Goal: Transaction & Acquisition: Purchase product/service

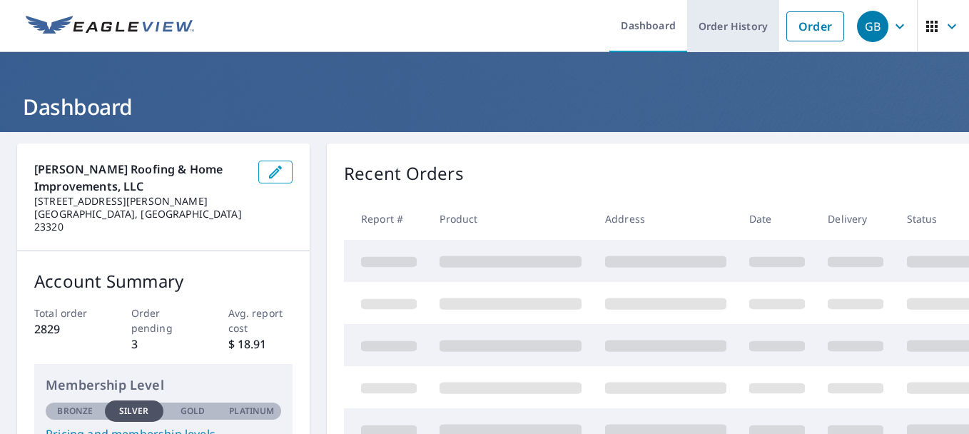
click at [712, 22] on link "Order History" at bounding box center [733, 26] width 92 height 52
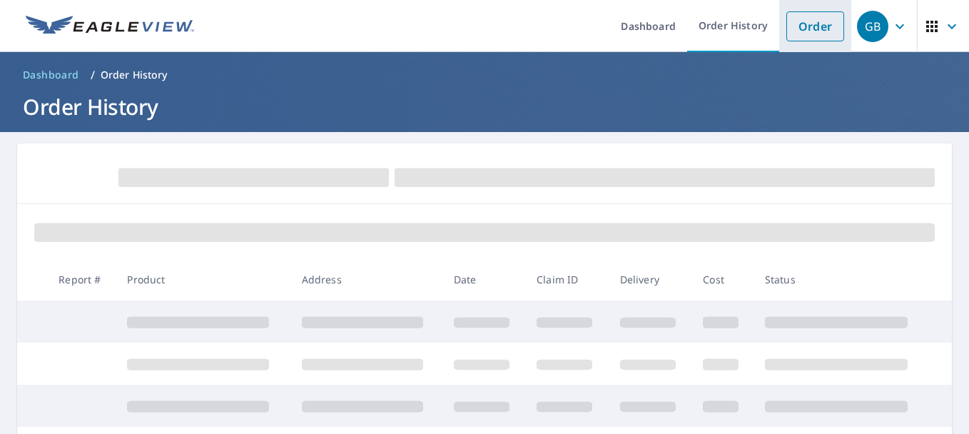
click at [817, 28] on link "Order" at bounding box center [816, 26] width 58 height 30
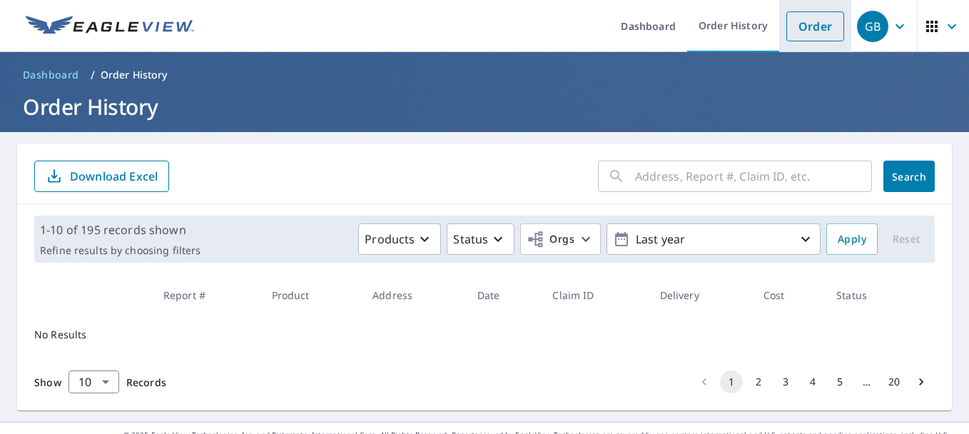
click at [795, 36] on link "Order" at bounding box center [816, 26] width 58 height 30
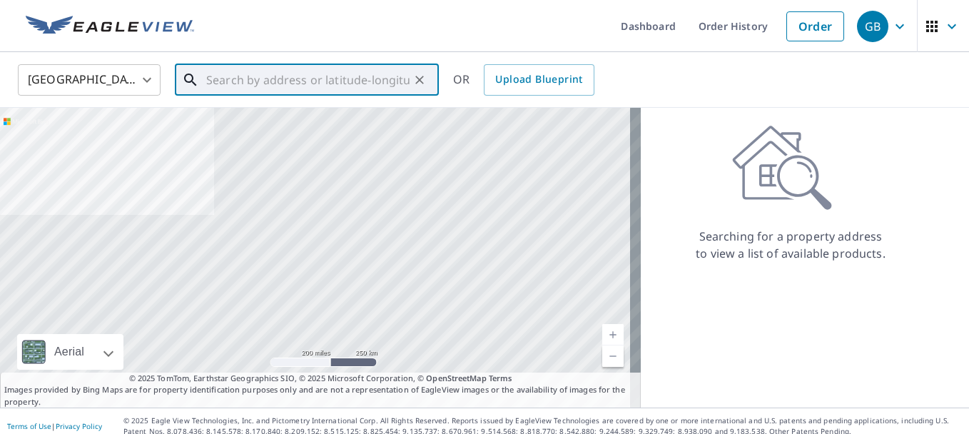
click at [349, 82] on input "text" at bounding box center [307, 80] width 203 height 40
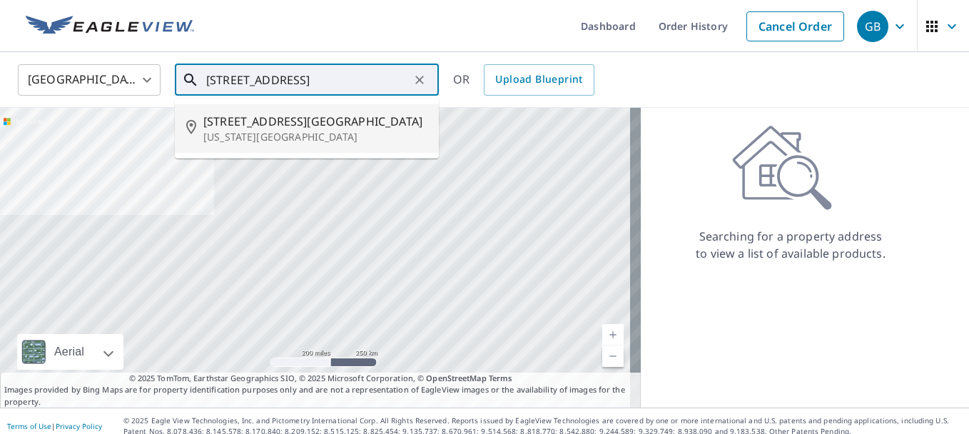
click at [326, 116] on span "[STREET_ADDRESS][GEOGRAPHIC_DATA]" at bounding box center [315, 121] width 224 height 17
type input "[STREET_ADDRESS][US_STATE][PERSON_NAME]"
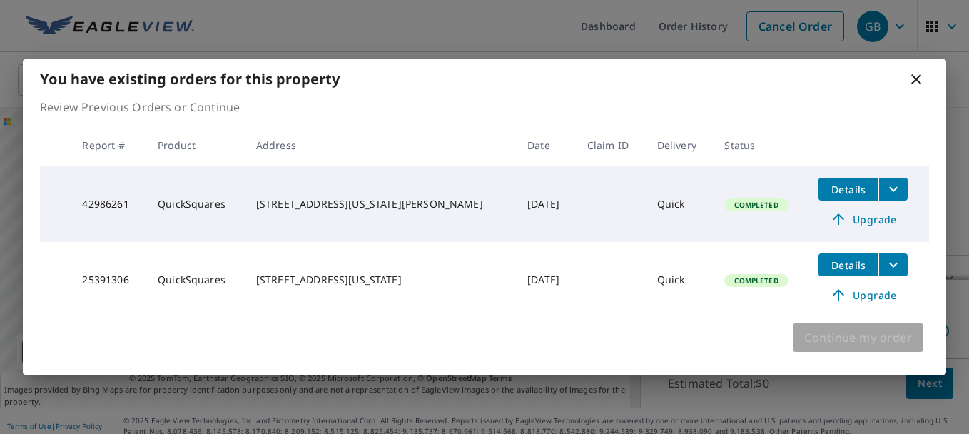
click at [830, 346] on span "Continue my order" at bounding box center [859, 338] width 108 height 20
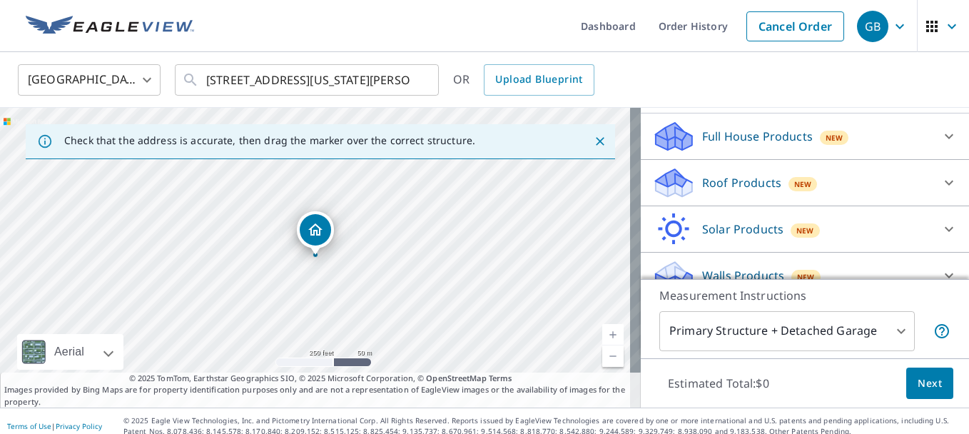
scroll to position [143, 0]
click at [873, 199] on div "Roof Products New" at bounding box center [792, 183] width 280 height 34
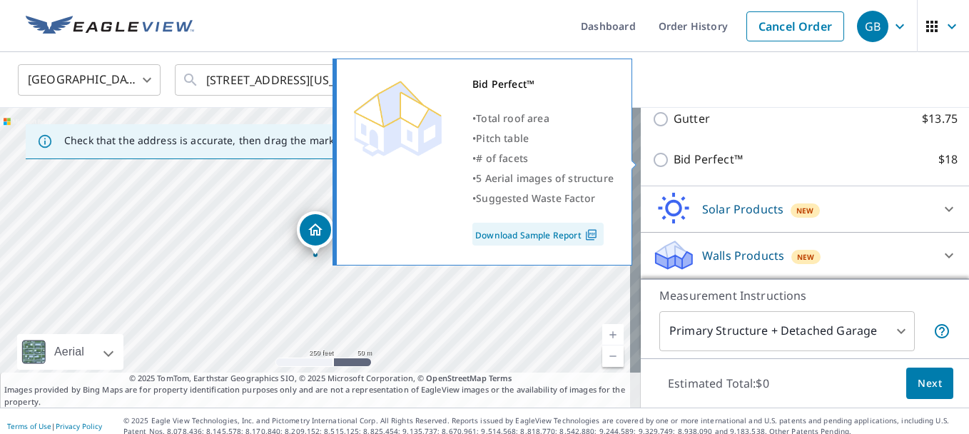
click at [692, 160] on p "Bid Perfect™" at bounding box center [708, 160] width 69 height 18
click at [674, 160] on input "Bid Perfect™ $18" at bounding box center [662, 159] width 21 height 17
checkbox input "true"
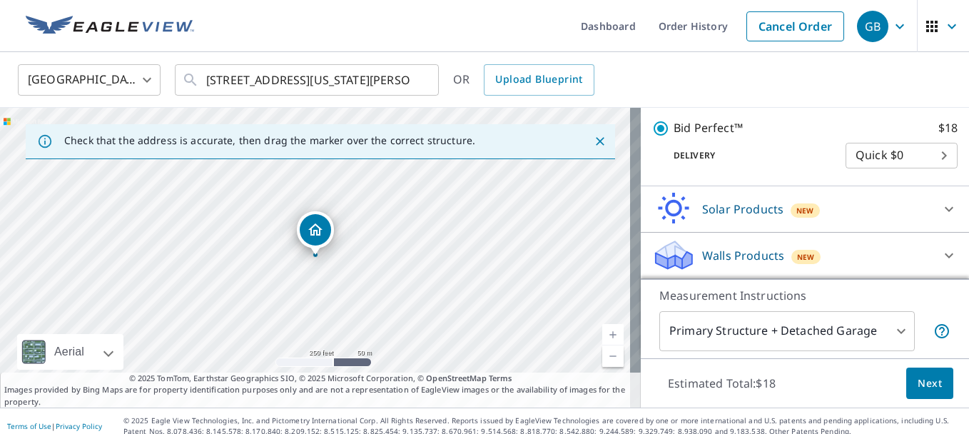
scroll to position [10, 0]
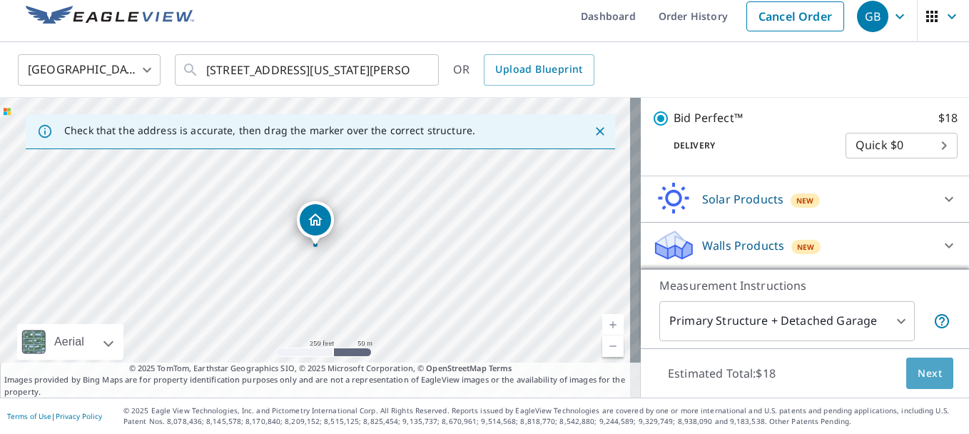
click at [918, 373] on span "Next" at bounding box center [930, 374] width 24 height 18
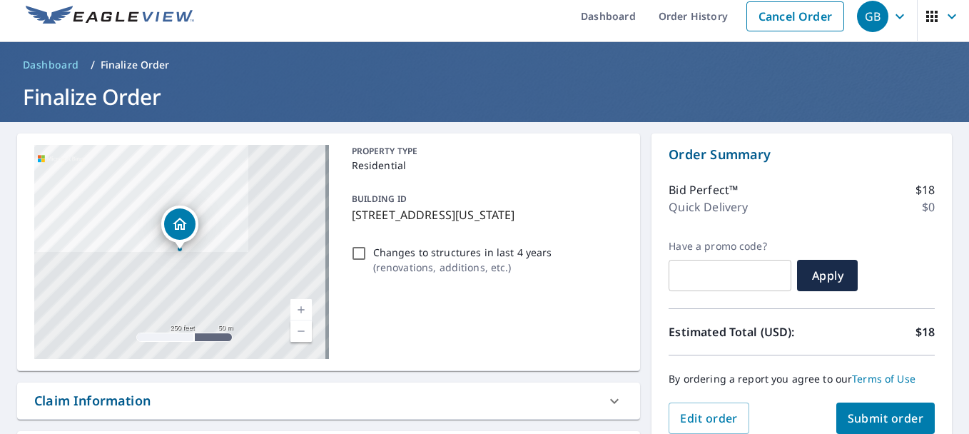
click at [351, 252] on input "Changes to structures in last 4 years ( renovations, additions, etc. )" at bounding box center [359, 253] width 17 height 17
checkbox input "true"
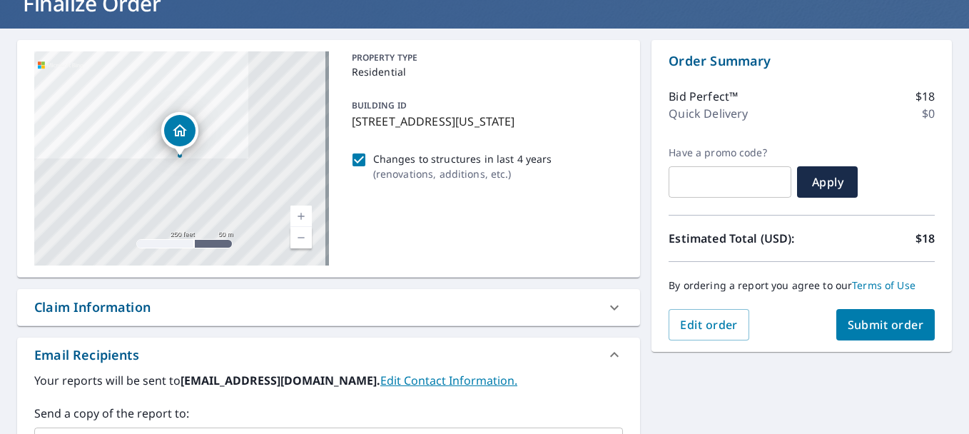
scroll to position [224, 0]
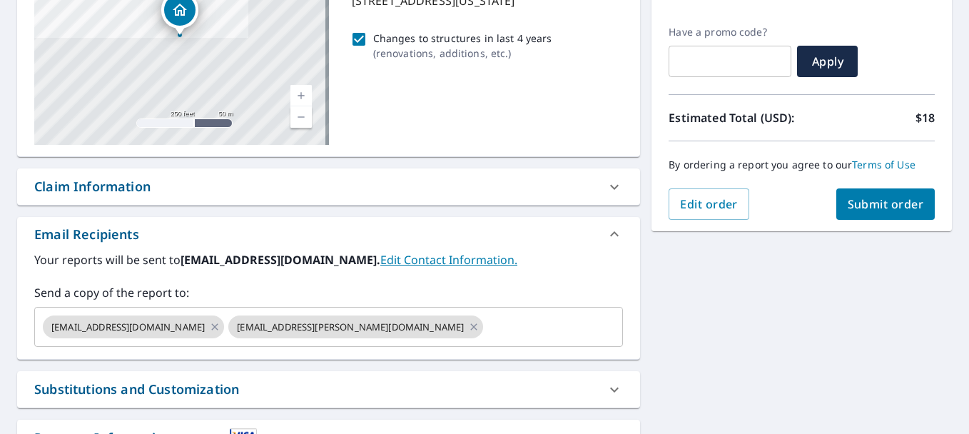
click at [857, 212] on button "Submit order" at bounding box center [886, 203] width 99 height 31
